Goal: Information Seeking & Learning: Learn about a topic

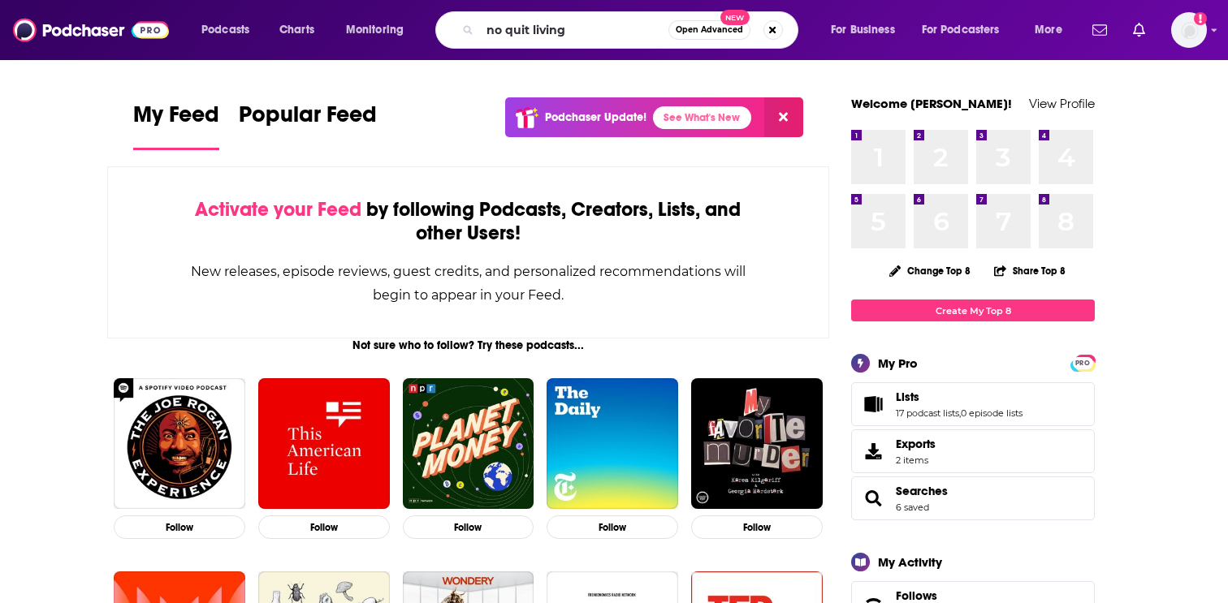
type input "no quit living"
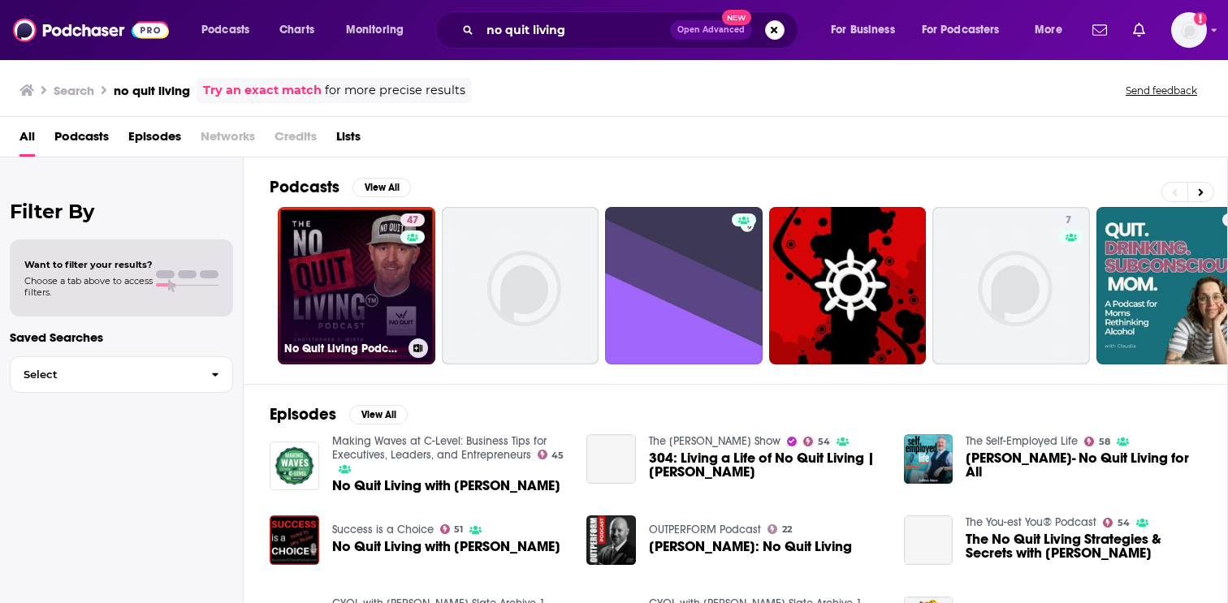
click at [320, 328] on link "47 No Quit Living Podcast" at bounding box center [357, 286] width 158 height 158
